Goal: Task Accomplishment & Management: Complete application form

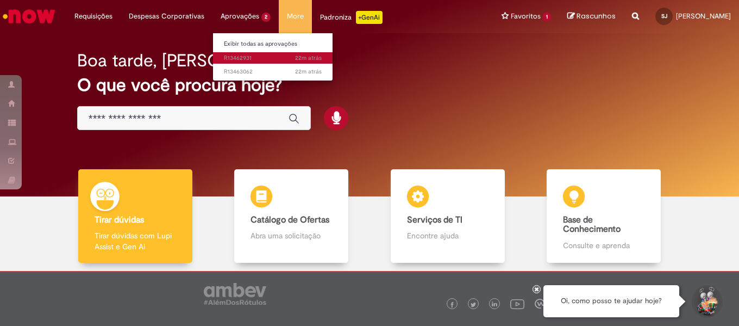
click at [261, 58] on span "22m atrás 22 minutos atrás R13462931" at bounding box center [273, 58] width 98 height 9
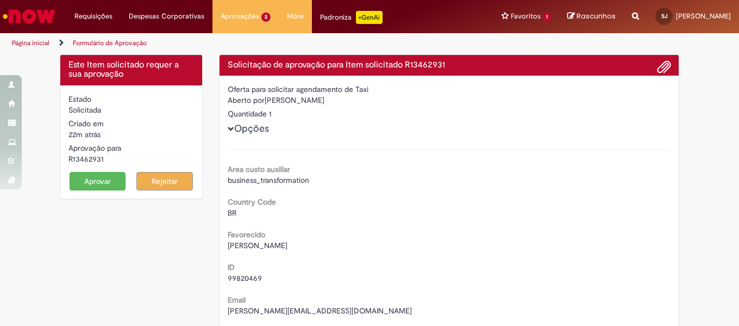
click at [84, 180] on button "Aprovar" at bounding box center [98, 181] width 57 height 18
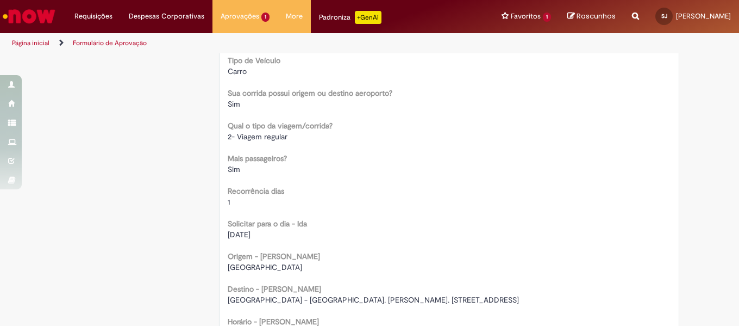
scroll to position [652, 0]
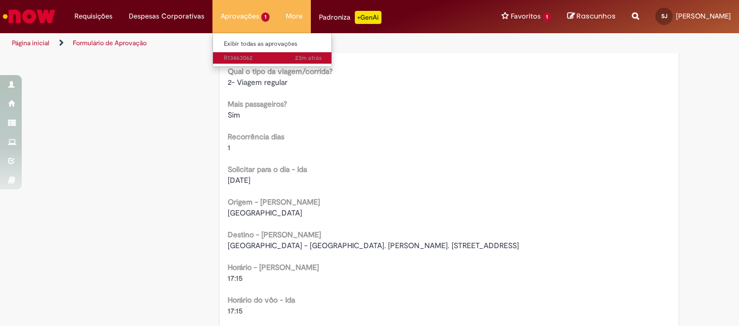
click at [230, 54] on span "23m atrás 23 minutos atrás R13463062" at bounding box center [273, 58] width 98 height 9
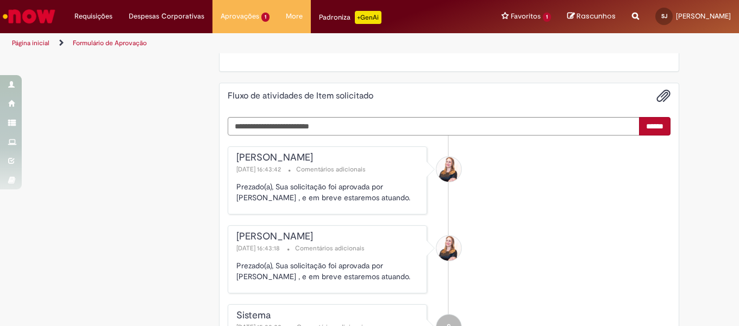
scroll to position [1087, 0]
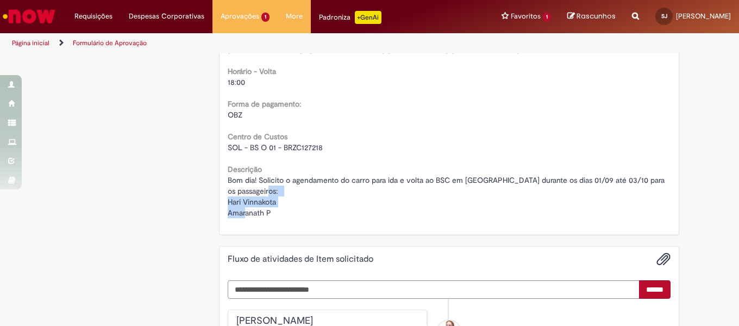
drag, startPoint x: 223, startPoint y: 199, endPoint x: 277, endPoint y: 212, distance: 55.2
click at [277, 212] on div "Bom dia! Solicito o agendamento do carro para ida e volta ao BSC em [GEOGRAPHIC…" at bounding box center [449, 195] width 443 height 43
copy span "Hari Vinnakota Amaranath P"
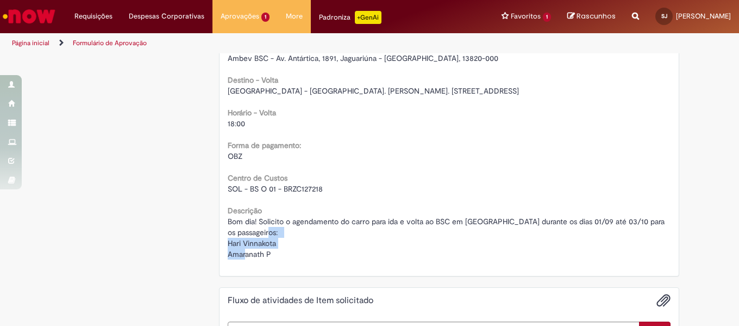
scroll to position [924, 0]
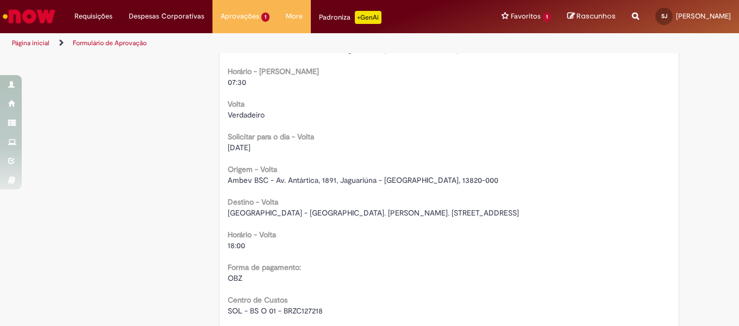
click at [328, 179] on span "Ambev BSC - Av. Antártica, 1891, Jaguariúna - [GEOGRAPHIC_DATA], 13820-000" at bounding box center [363, 180] width 271 height 10
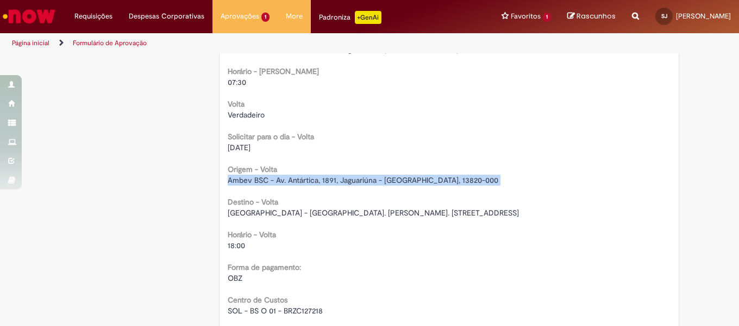
click at [328, 179] on span "Ambev BSC - Av. Antártica, 1891, Jaguariúna - [GEOGRAPHIC_DATA], 13820-000" at bounding box center [363, 180] width 271 height 10
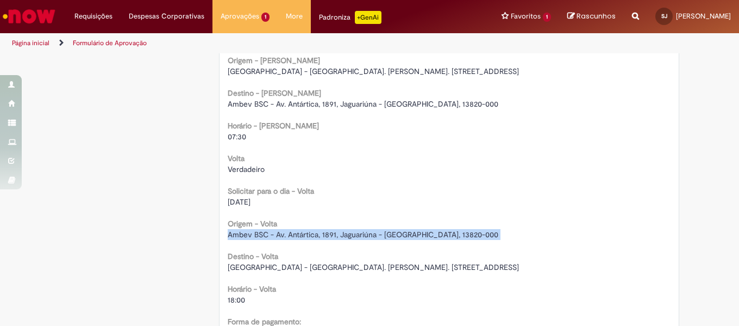
scroll to position [815, 0]
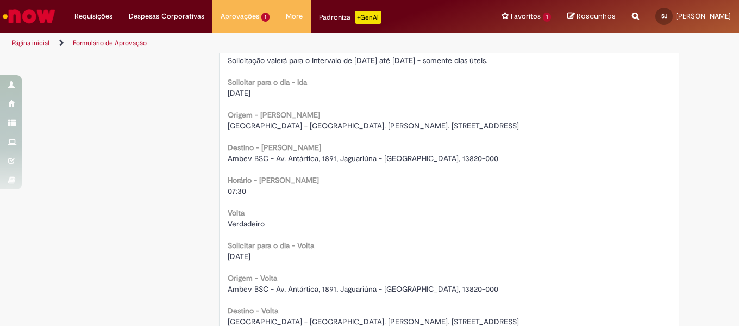
click at [374, 120] on div "[GEOGRAPHIC_DATA] - [GEOGRAPHIC_DATA]. [PERSON_NAME]. [STREET_ADDRESS]" at bounding box center [449, 125] width 443 height 11
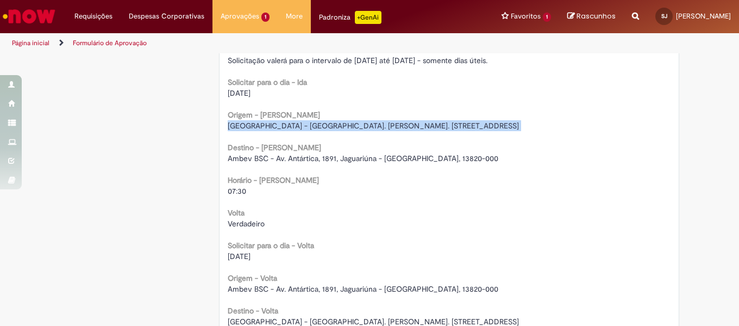
click at [374, 120] on div "[GEOGRAPHIC_DATA] - [GEOGRAPHIC_DATA]. [PERSON_NAME]. [STREET_ADDRESS]" at bounding box center [449, 125] width 443 height 11
copy div "[GEOGRAPHIC_DATA] - [GEOGRAPHIC_DATA]. [PERSON_NAME]. [STREET_ADDRESS]"
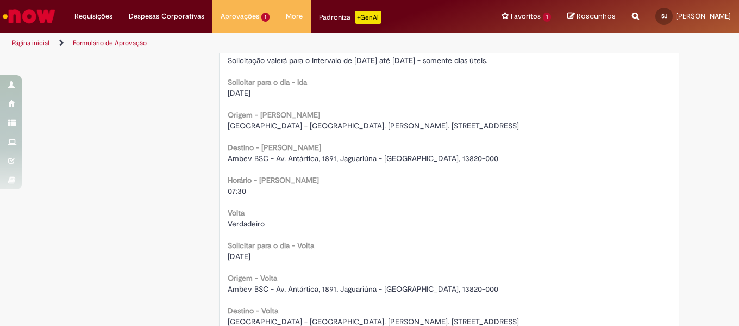
click at [335, 160] on span "Ambev BSC - Av. Antártica, 1891, Jaguariúna - [GEOGRAPHIC_DATA], 13820-000" at bounding box center [363, 158] width 271 height 10
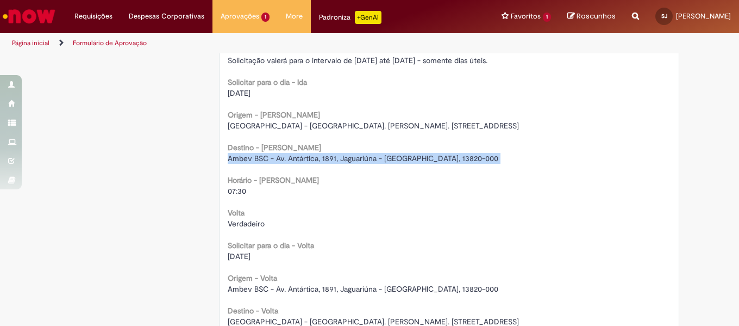
click at [335, 160] on span "Ambev BSC - Av. Antártica, 1891, Jaguariúna - [GEOGRAPHIC_DATA], 13820-000" at bounding box center [363, 158] width 271 height 10
copy div "Ambev BSC - Av. Antártica, 1891, Jaguariúna - [GEOGRAPHIC_DATA], 13820-000"
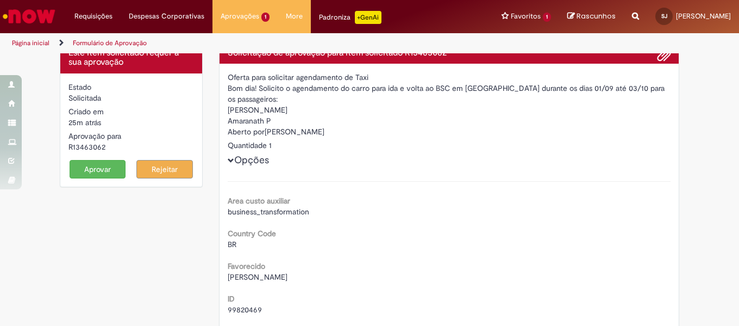
scroll to position [0, 0]
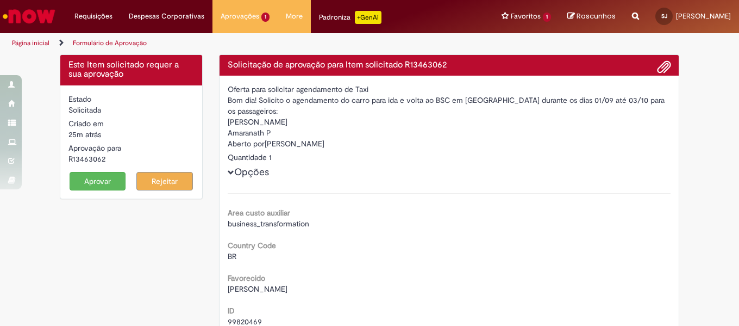
click at [90, 160] on div "R13463062" at bounding box center [131, 158] width 126 height 11
copy form "R13463062 Aprovar"
click at [283, 291] on span "[PERSON_NAME]" at bounding box center [258, 289] width 60 height 10
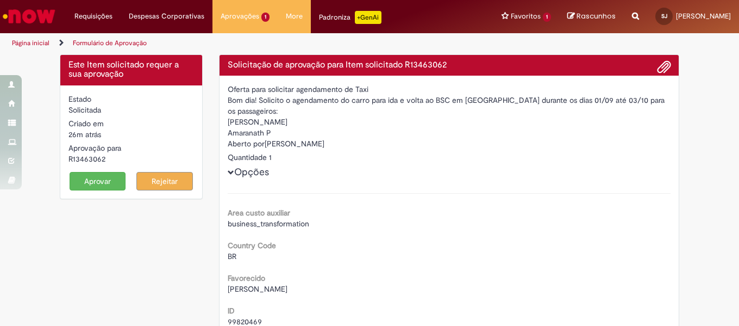
click at [283, 291] on span "[PERSON_NAME]" at bounding box center [258, 289] width 60 height 10
copy div "[PERSON_NAME]"
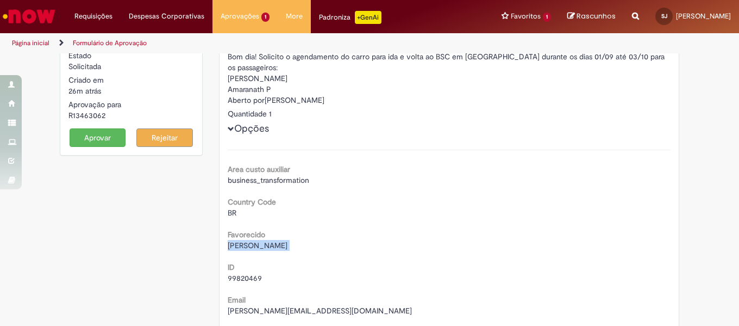
scroll to position [54, 0]
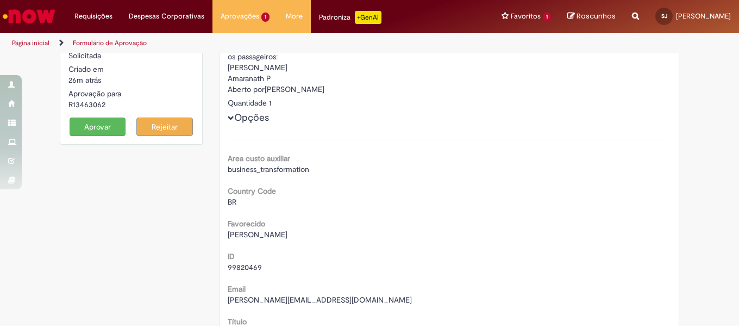
click at [248, 259] on div "ID 99820469" at bounding box center [449, 260] width 443 height 24
click at [247, 268] on span "99820469" at bounding box center [245, 267] width 34 height 10
copy div "99820469"
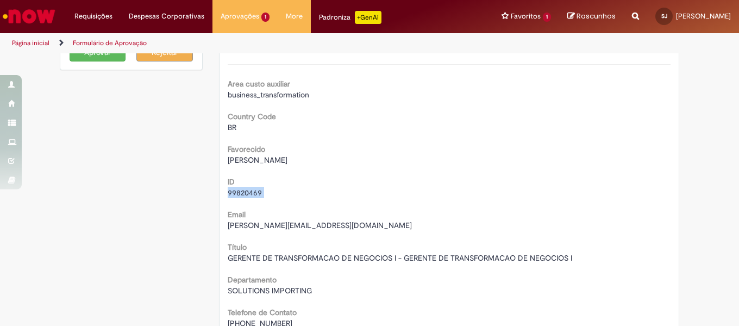
scroll to position [163, 0]
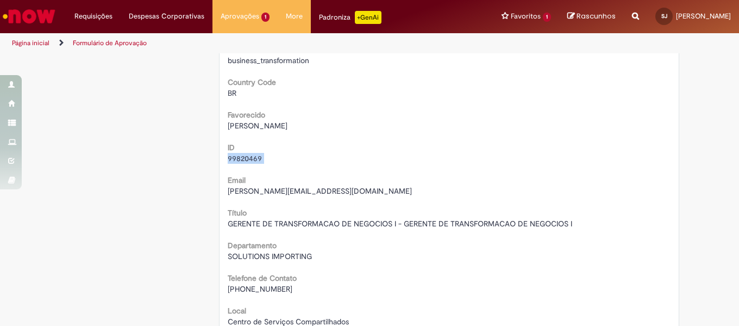
drag, startPoint x: 243, startPoint y: 288, endPoint x: 319, endPoint y: 292, distance: 75.7
click at [319, 292] on div "[PHONE_NUMBER]" at bounding box center [449, 288] width 443 height 11
copy span "19 99727-2119"
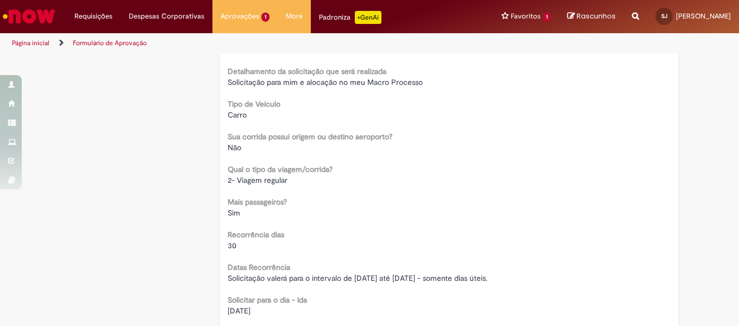
scroll to position [652, 0]
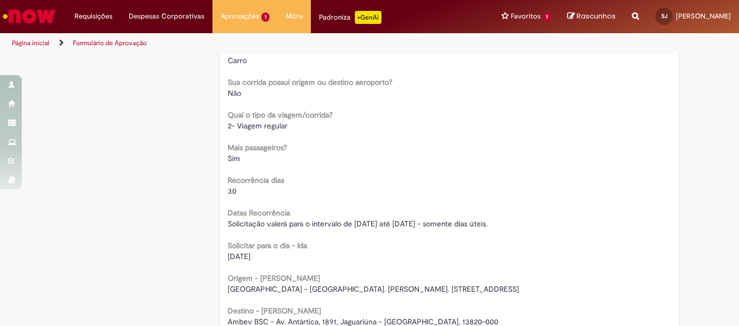
click at [241, 252] on span "[DATE]" at bounding box center [239, 256] width 23 height 10
copy div "[DATE]"
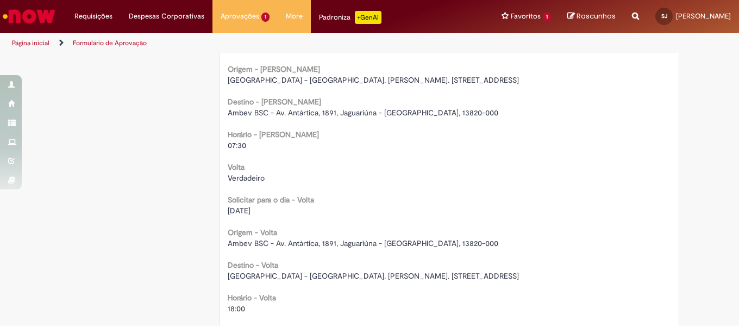
scroll to position [869, 0]
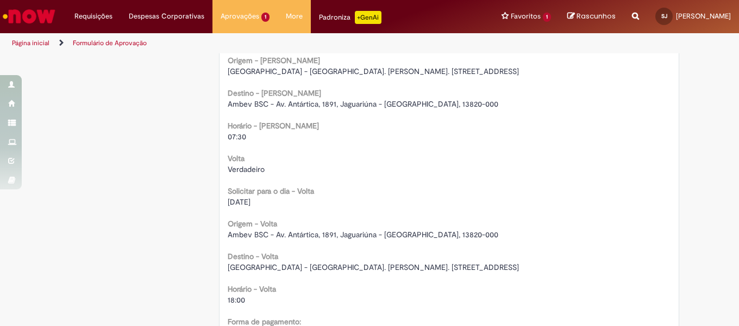
click at [306, 73] on span "[GEOGRAPHIC_DATA] - [GEOGRAPHIC_DATA]. [PERSON_NAME]. [STREET_ADDRESS]" at bounding box center [373, 71] width 291 height 10
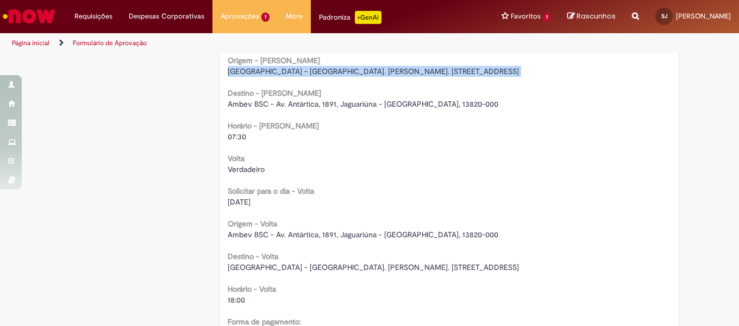
click at [306, 73] on span "[GEOGRAPHIC_DATA] - [GEOGRAPHIC_DATA]. [PERSON_NAME]. [STREET_ADDRESS]" at bounding box center [373, 71] width 291 height 10
copy div "[GEOGRAPHIC_DATA] - [GEOGRAPHIC_DATA]. [PERSON_NAME]. [STREET_ADDRESS]"
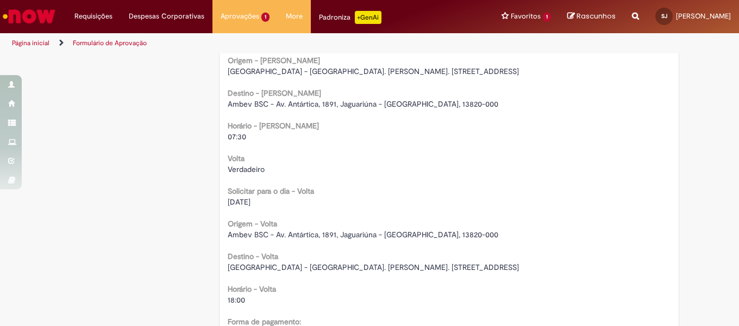
click at [302, 104] on span "Ambev BSC - Av. Antártica, 1891, Jaguariúna - [GEOGRAPHIC_DATA], 13820-000" at bounding box center [363, 104] width 271 height 10
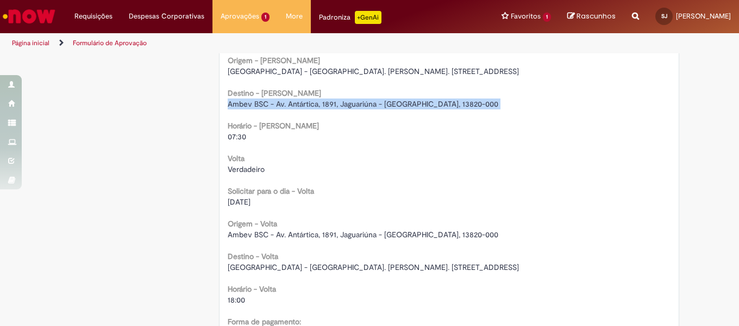
click at [302, 104] on span "Ambev BSC - Av. Antártica, 1891, Jaguariúna - [GEOGRAPHIC_DATA], 13820-000" at bounding box center [363, 104] width 271 height 10
copy div "Ambev BSC - Av. Antártica, 1891, Jaguariúna - [GEOGRAPHIC_DATA], 13820-000"
click at [321, 220] on div "Origem - Volta Ambev BSC - Av. Antártica, 1891, Jaguariúna - [GEOGRAPHIC_DATA],…" at bounding box center [449, 227] width 443 height 24
click at [434, 250] on div "Destino - Volta [GEOGRAPHIC_DATA] - [GEOGRAPHIC_DATA]. [PERSON_NAME]. [STREET_A…" at bounding box center [449, 260] width 443 height 24
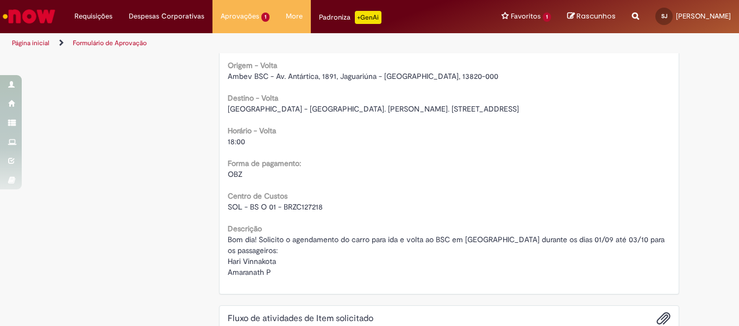
scroll to position [1038, 0]
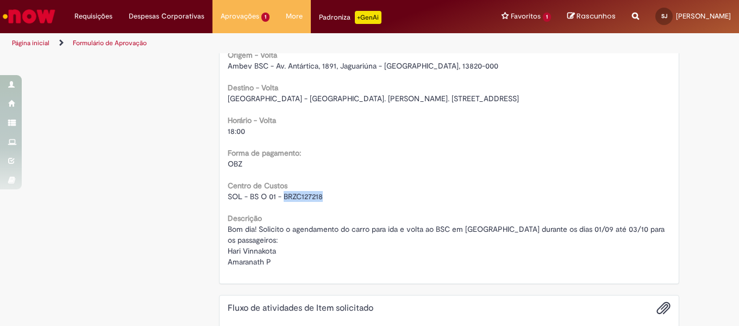
drag, startPoint x: 280, startPoint y: 196, endPoint x: 348, endPoint y: 197, distance: 67.9
click at [348, 197] on div "SOL - BS O 01 - BRZC127218" at bounding box center [449, 196] width 443 height 11
drag, startPoint x: 224, startPoint y: 248, endPoint x: 288, endPoint y: 266, distance: 66.6
click at [288, 266] on div "Bom dia! Solicito o agendamento do carro para ida e volta ao BSC em [GEOGRAPHIC…" at bounding box center [449, 244] width 443 height 43
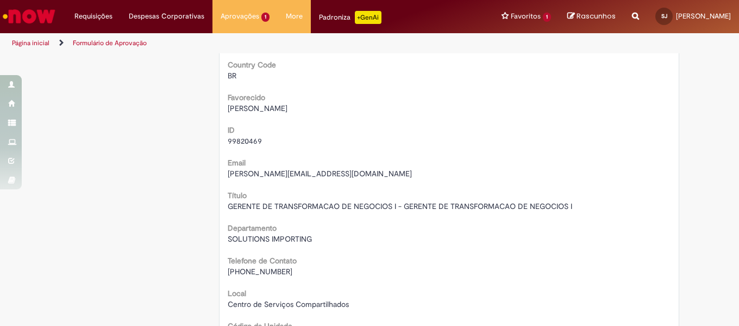
scroll to position [114, 0]
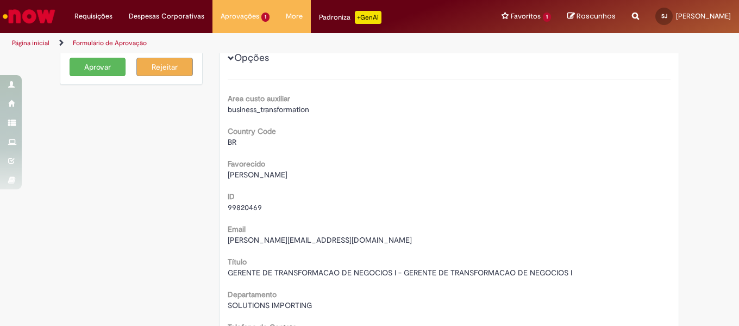
click at [103, 65] on button "Aprovar" at bounding box center [98, 67] width 57 height 18
